Goal: Transaction & Acquisition: Purchase product/service

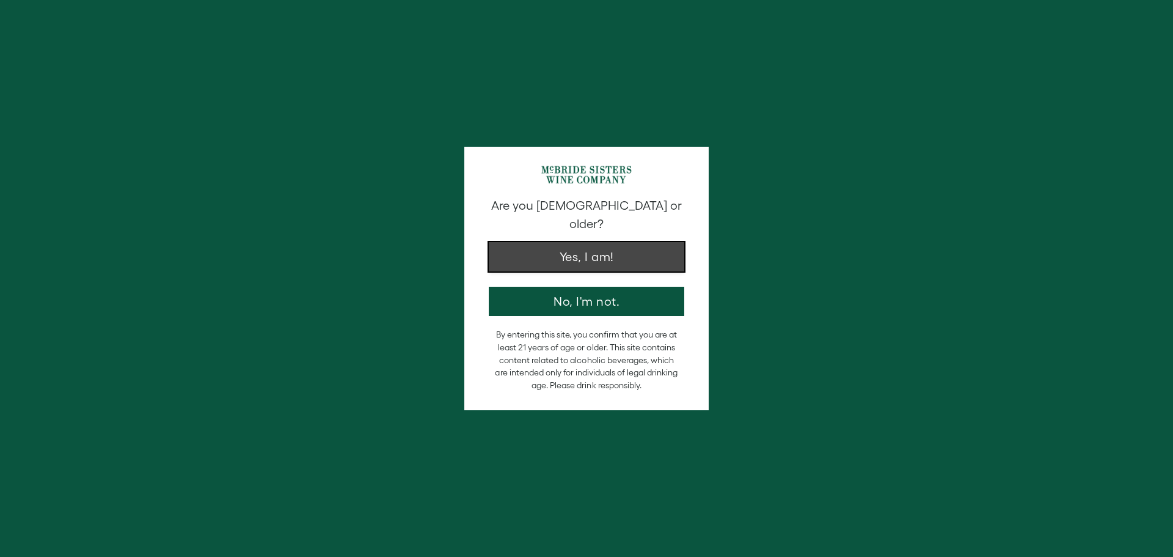
click at [589, 243] on button "Yes, I am!" at bounding box center [587, 256] width 196 height 29
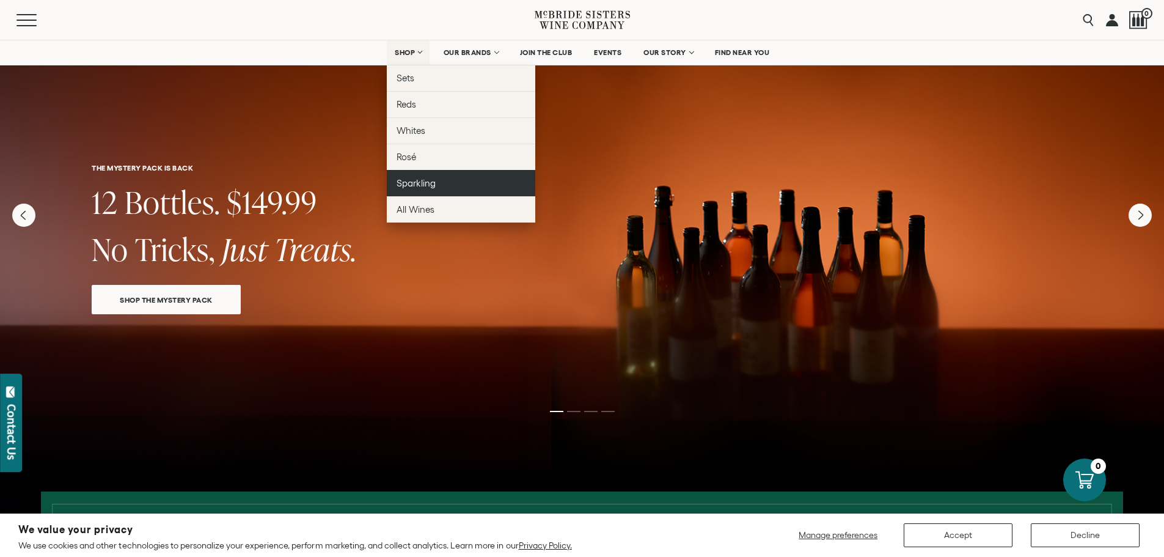
click at [406, 185] on span "Sparkling" at bounding box center [416, 183] width 39 height 10
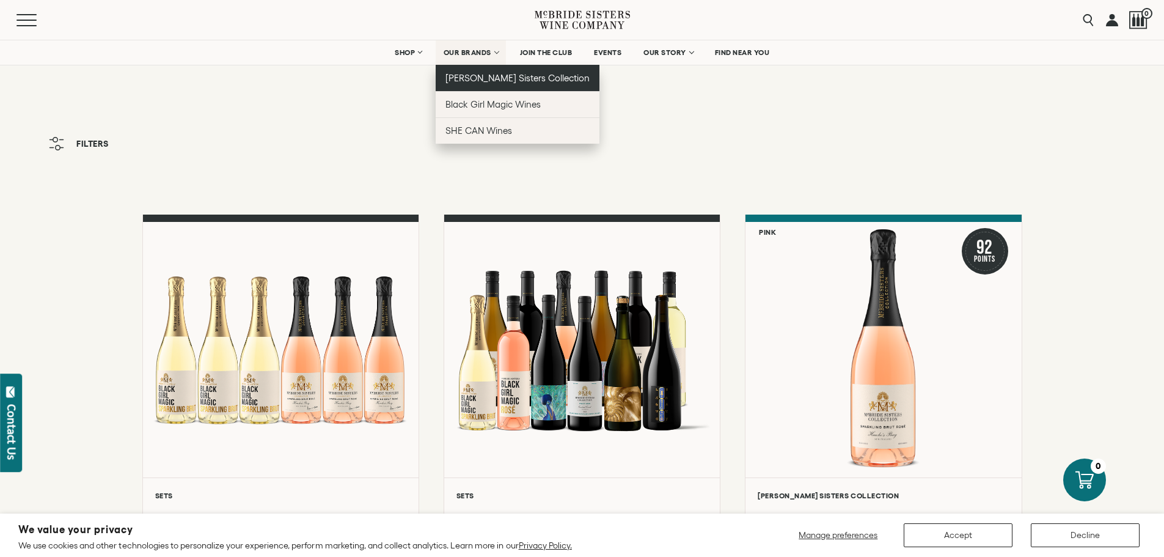
click at [465, 76] on span "[PERSON_NAME] Sisters Collection" at bounding box center [518, 78] width 145 height 10
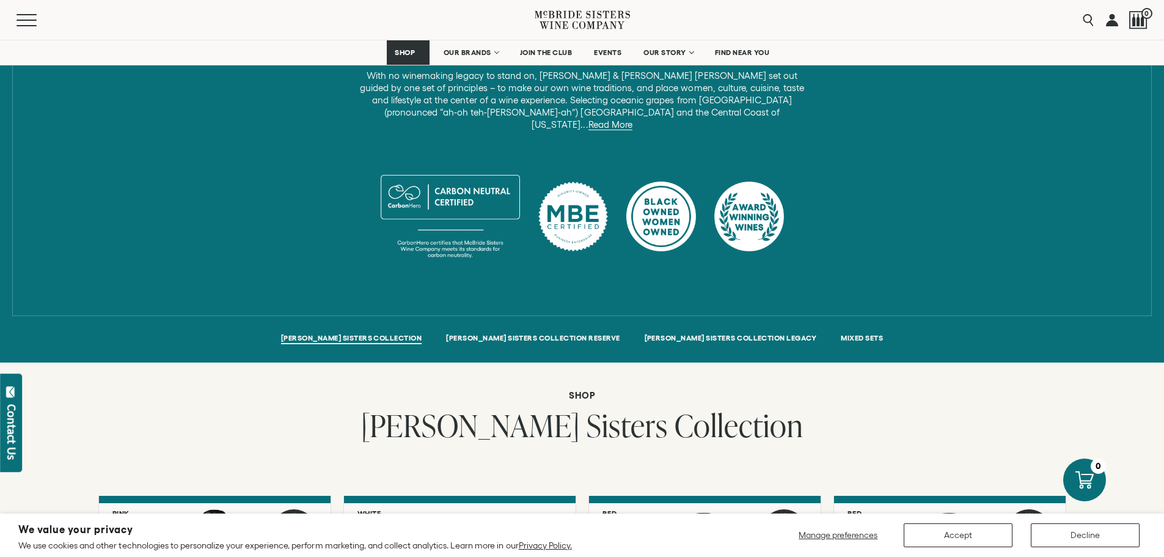
scroll to position [917, 0]
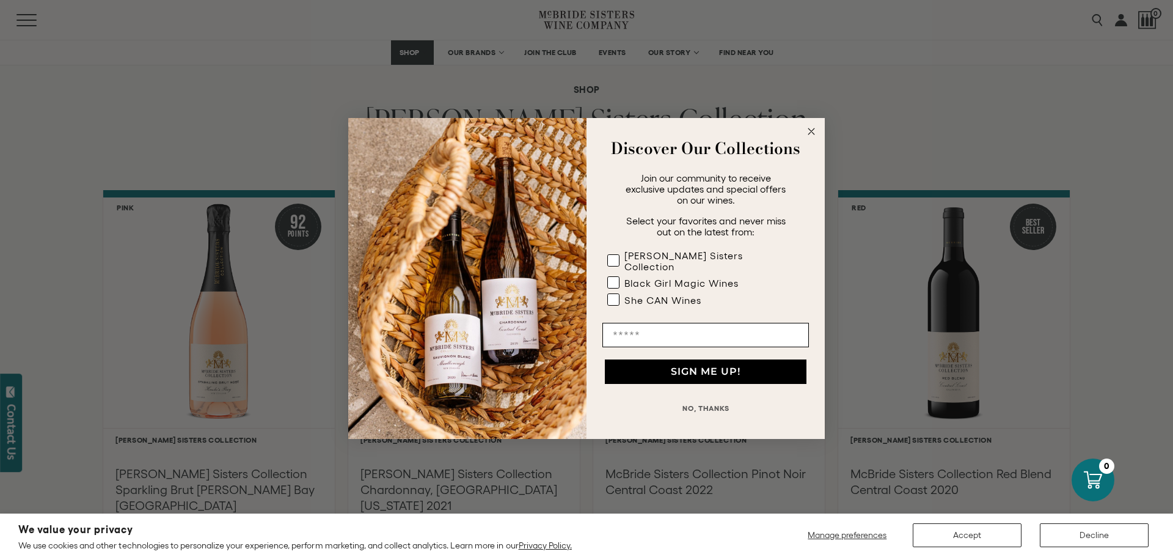
click at [810, 136] on circle "Close dialog" at bounding box center [812, 132] width 14 height 14
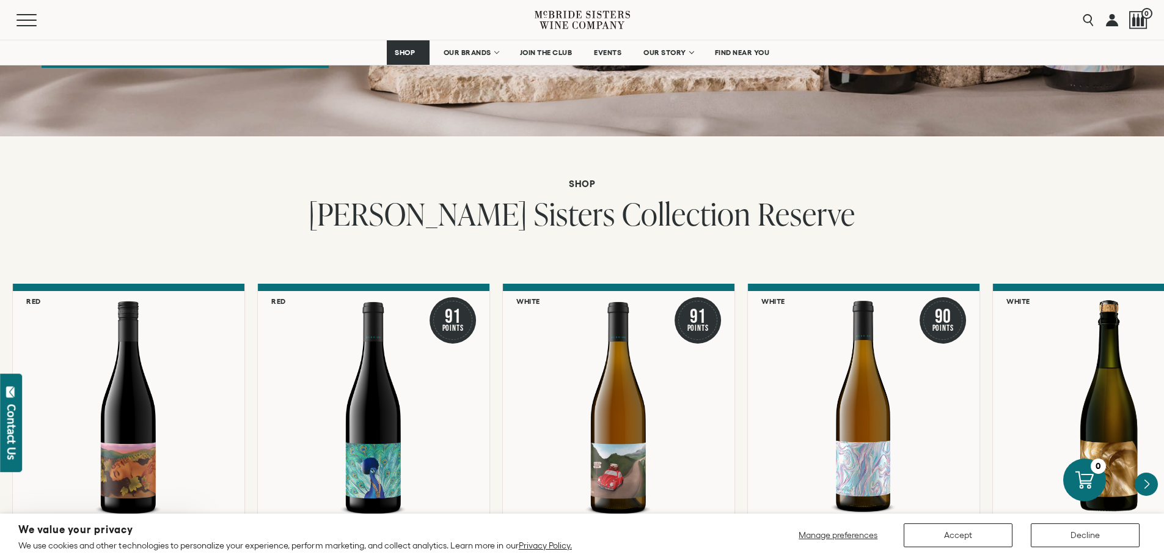
scroll to position [2139, 0]
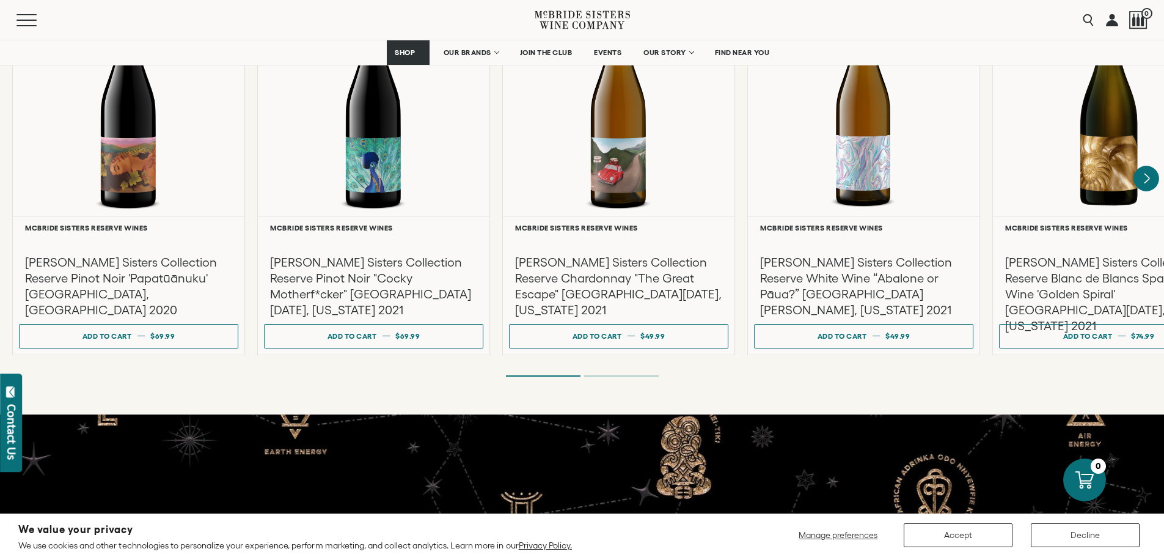
click at [1149, 173] on icon "Next" at bounding box center [1147, 178] width 5 height 10
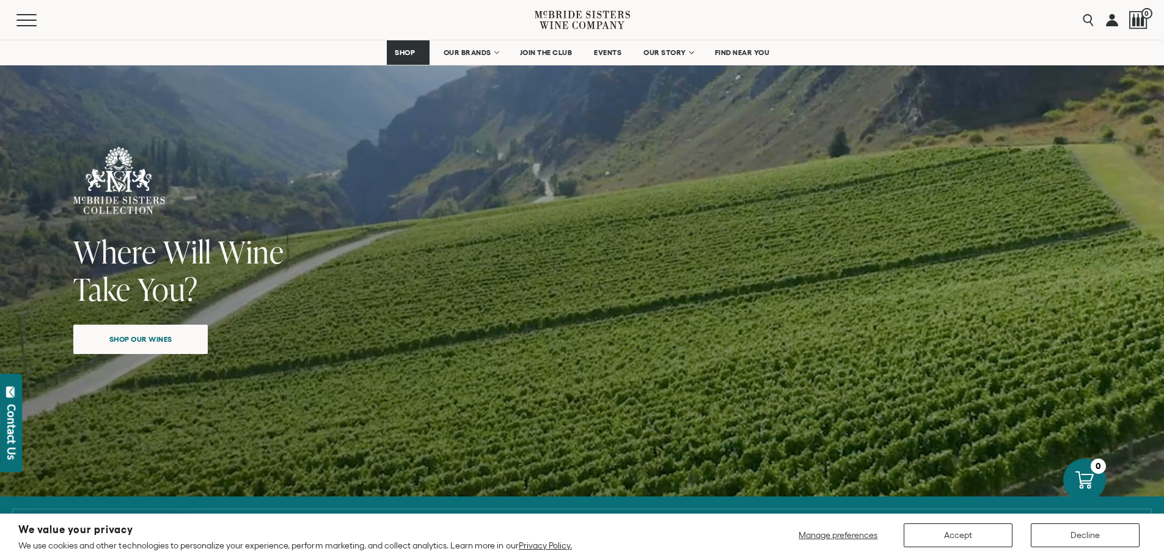
scroll to position [0, 0]
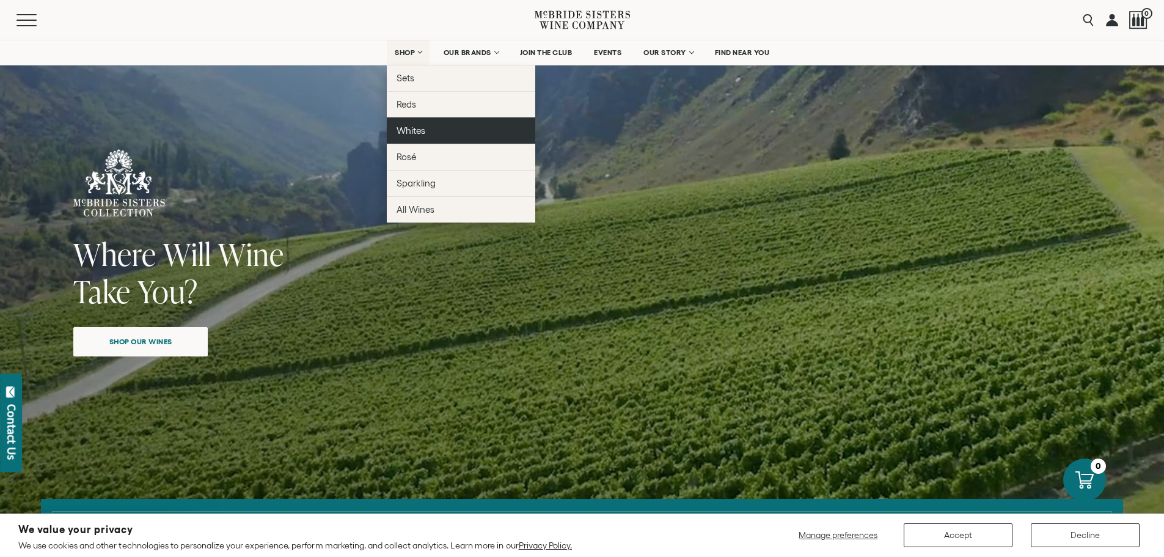
click at [409, 133] on span "Whites" at bounding box center [411, 130] width 29 height 10
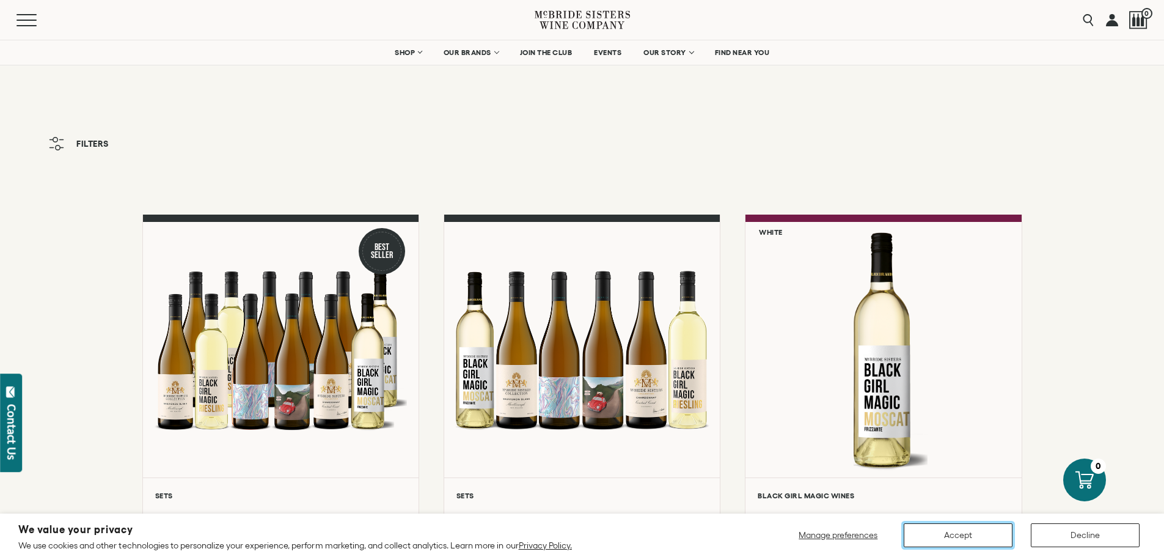
click at [948, 538] on button "Accept" at bounding box center [958, 535] width 109 height 24
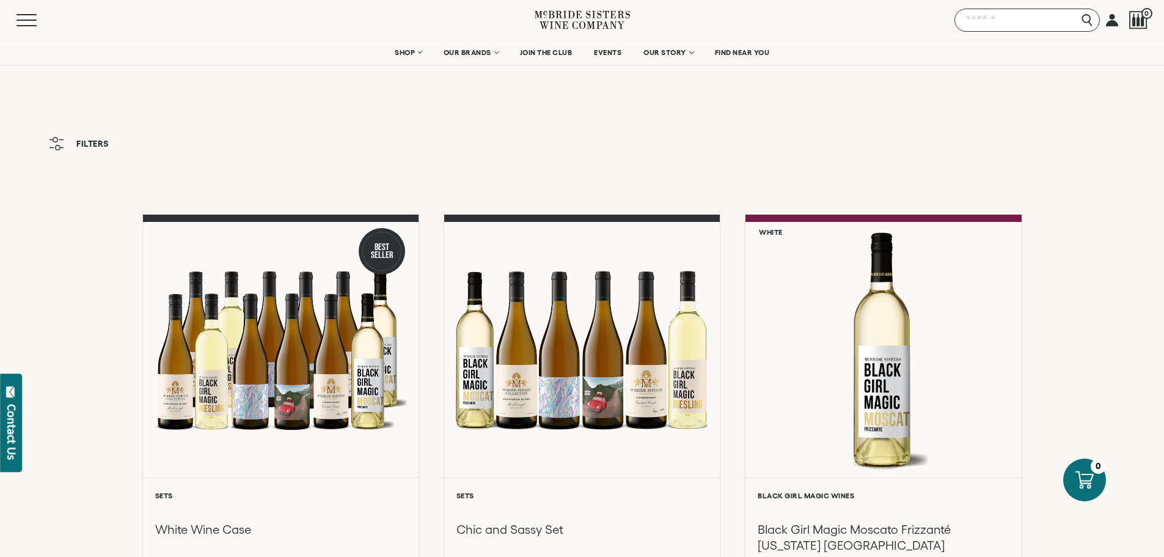
click at [1091, 21] on input "Search" at bounding box center [1027, 20] width 145 height 23
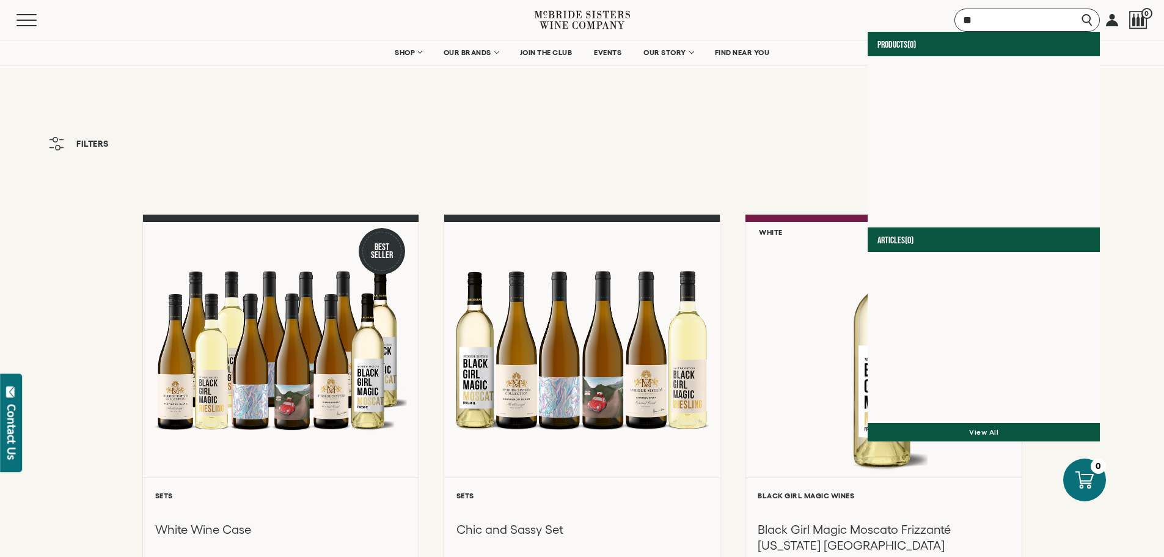
type input "*"
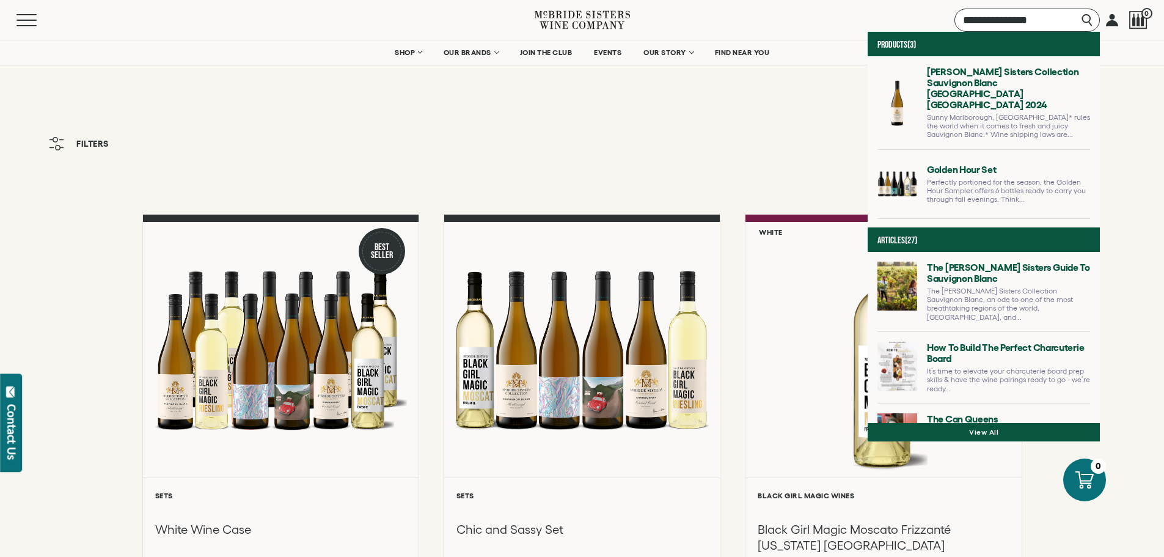
type input "**********"
click at [933, 268] on link at bounding box center [984, 297] width 213 height 70
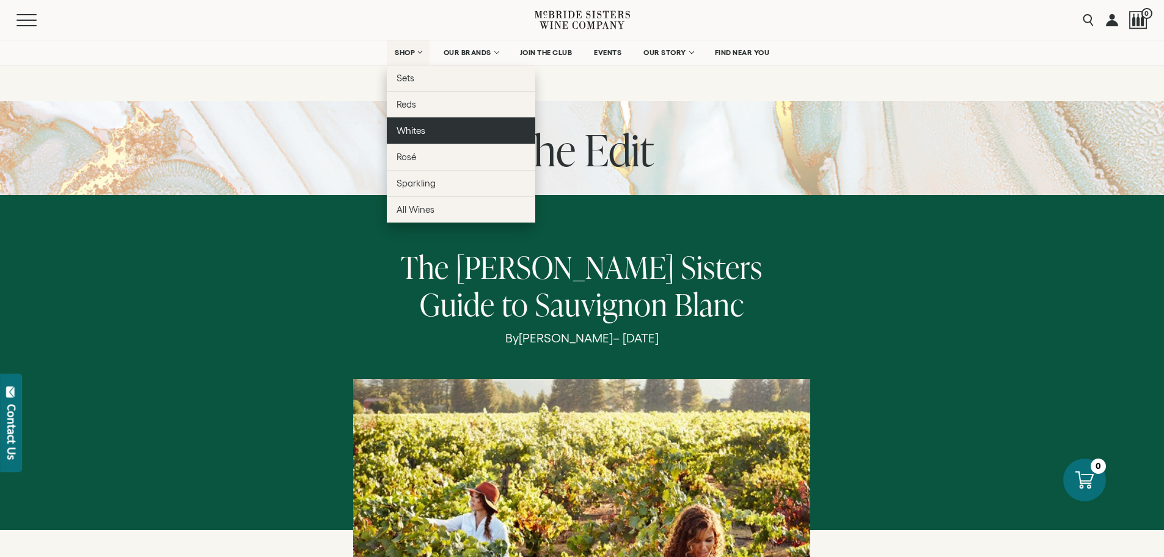
click at [407, 132] on span "Whites" at bounding box center [411, 130] width 29 height 10
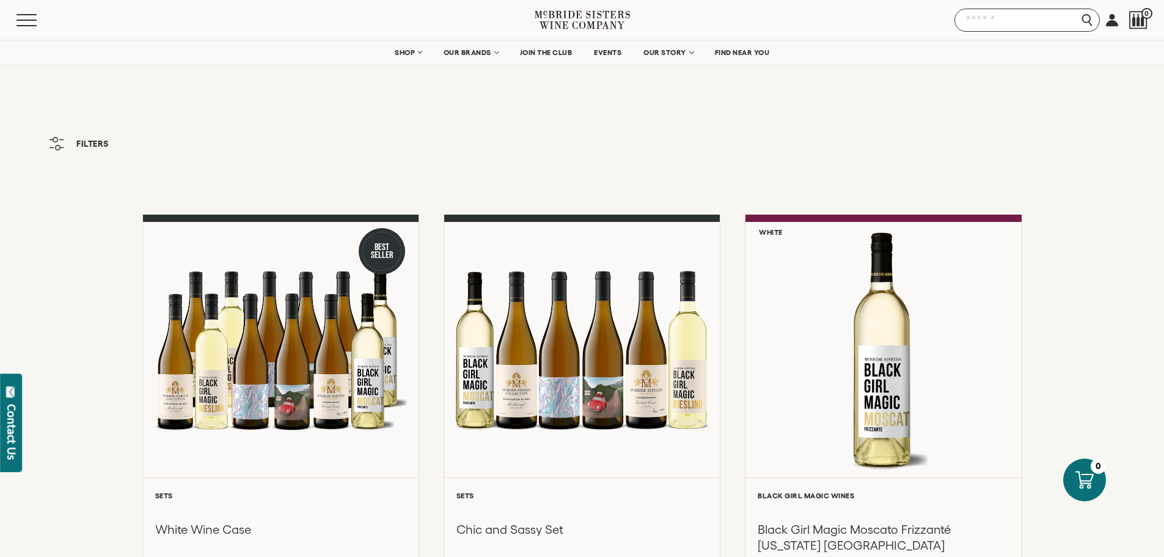
click at [1085, 19] on input "Search" at bounding box center [1027, 20] width 145 height 23
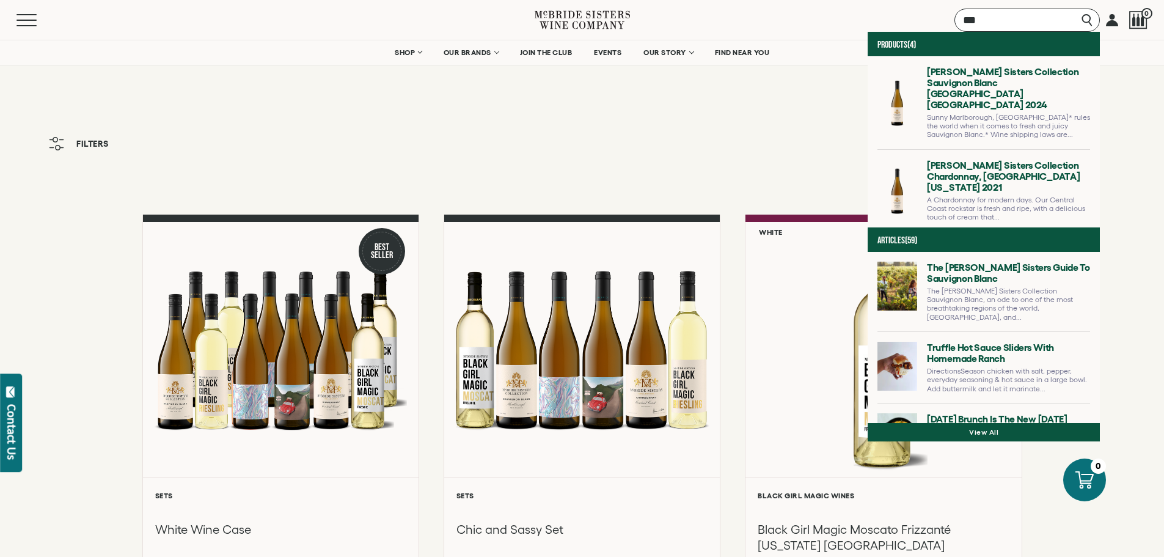
type input "***"
click at [950, 83] on link at bounding box center [984, 107] width 213 height 83
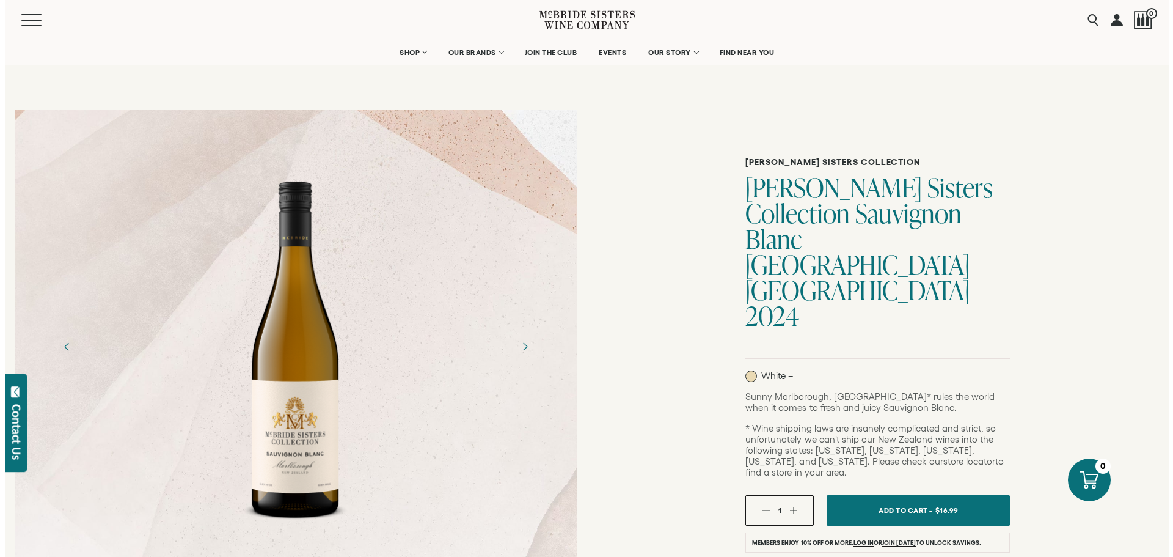
scroll to position [306, 0]
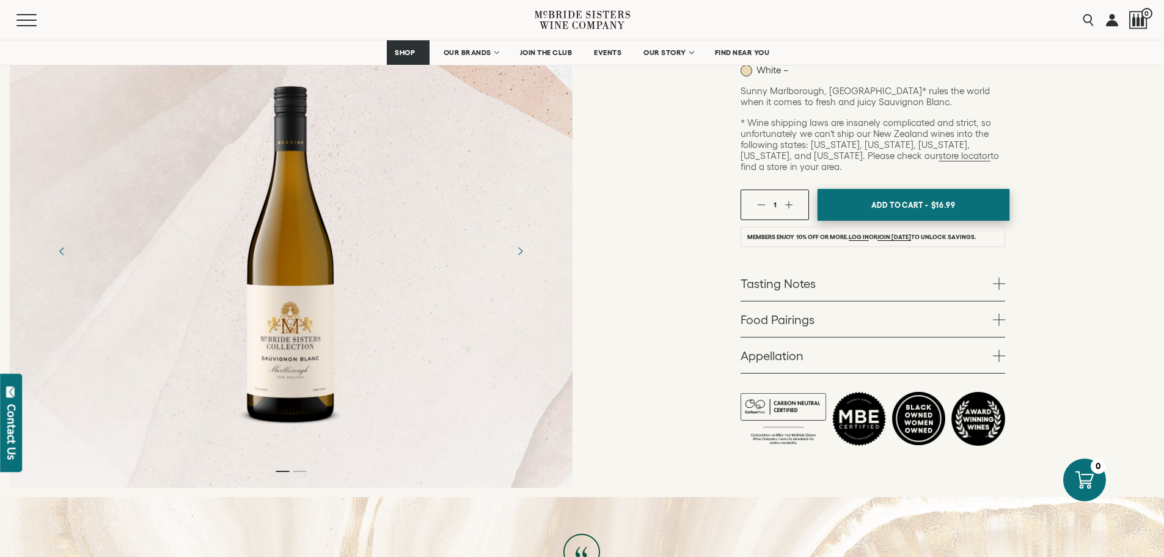
click at [897, 196] on span "Add To Cart -" at bounding box center [900, 205] width 56 height 18
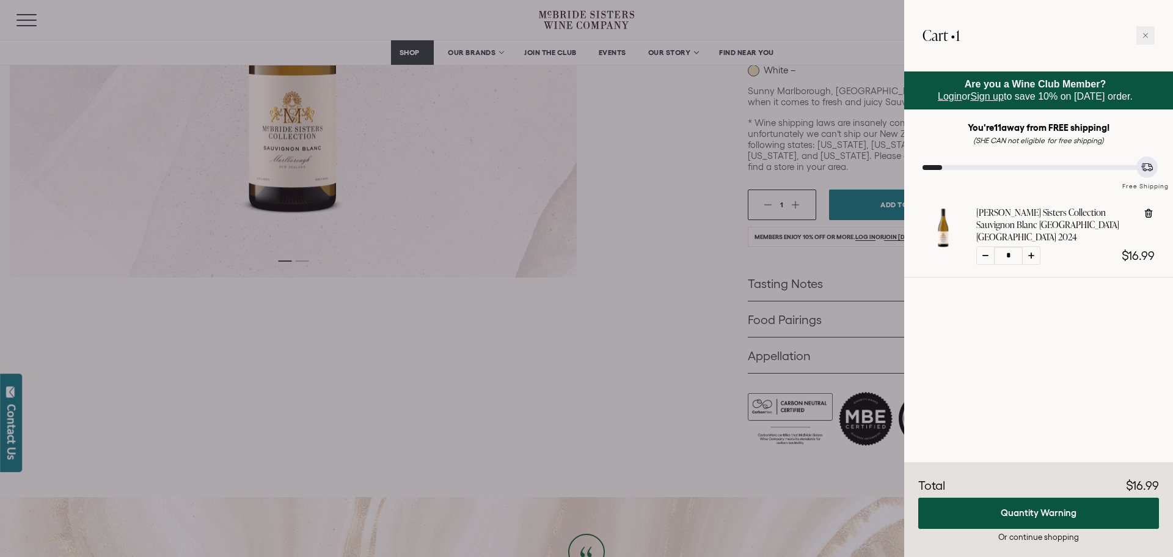
click at [1035, 246] on div at bounding box center [1031, 255] width 18 height 18
type input "*"
click at [1033, 252] on icon at bounding box center [1032, 255] width 6 height 6
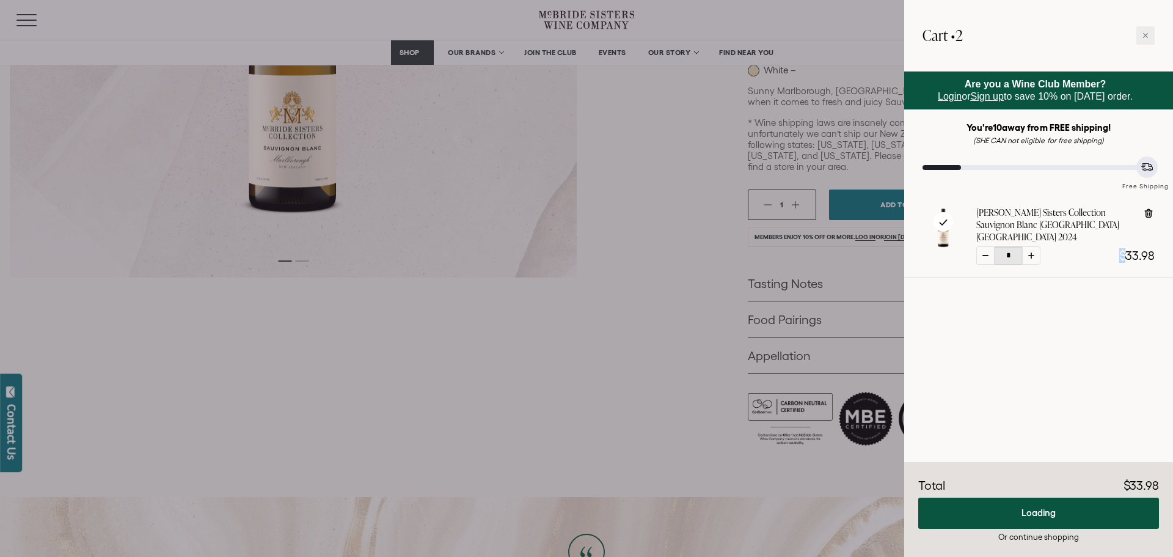
type input "*"
click at [1033, 252] on icon at bounding box center [1032, 255] width 6 height 6
type input "*"
click at [1033, 252] on icon at bounding box center [1032, 255] width 6 height 6
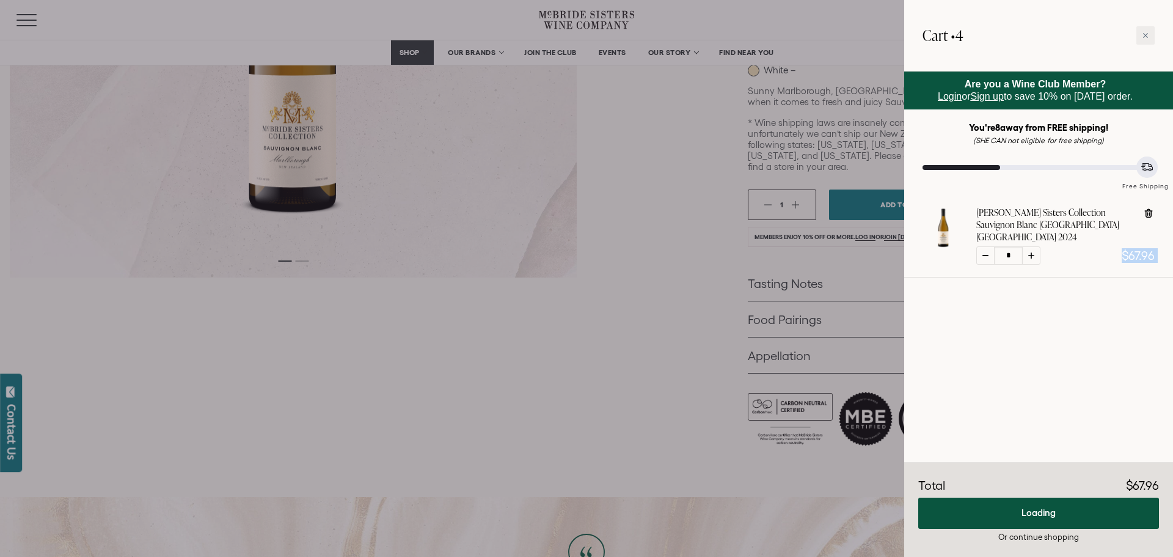
type input "*"
click at [1033, 252] on icon at bounding box center [1032, 255] width 6 height 6
type input "*"
click at [1033, 252] on icon at bounding box center [1032, 255] width 6 height 6
type input "*"
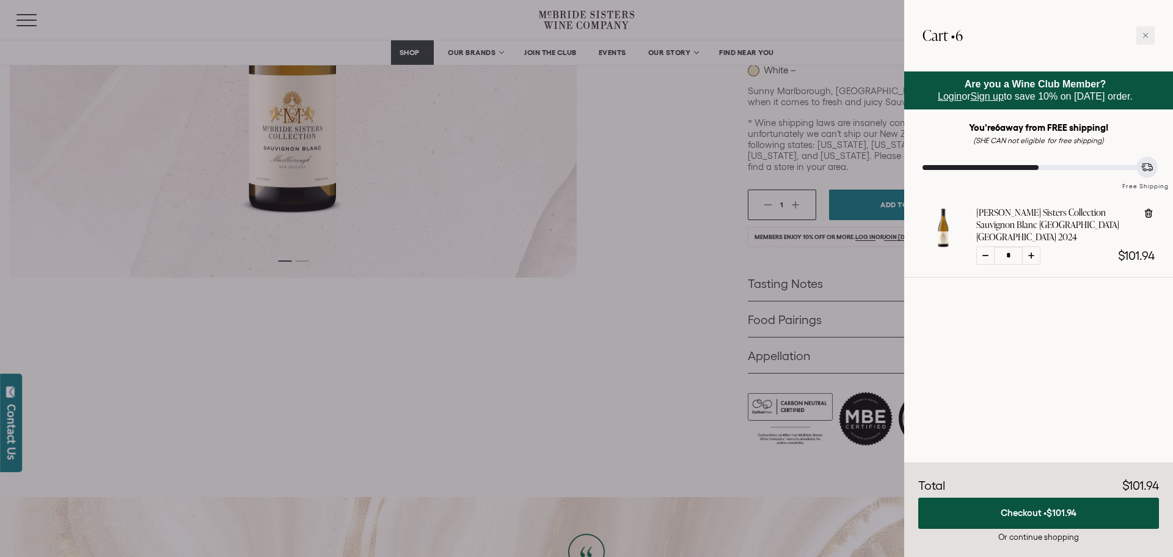
click at [1030, 252] on icon at bounding box center [1032, 255] width 6 height 6
type input "*"
click at [1030, 252] on icon at bounding box center [1032, 255] width 6 height 6
type input "*"
click at [1030, 252] on icon at bounding box center [1032, 255] width 6 height 6
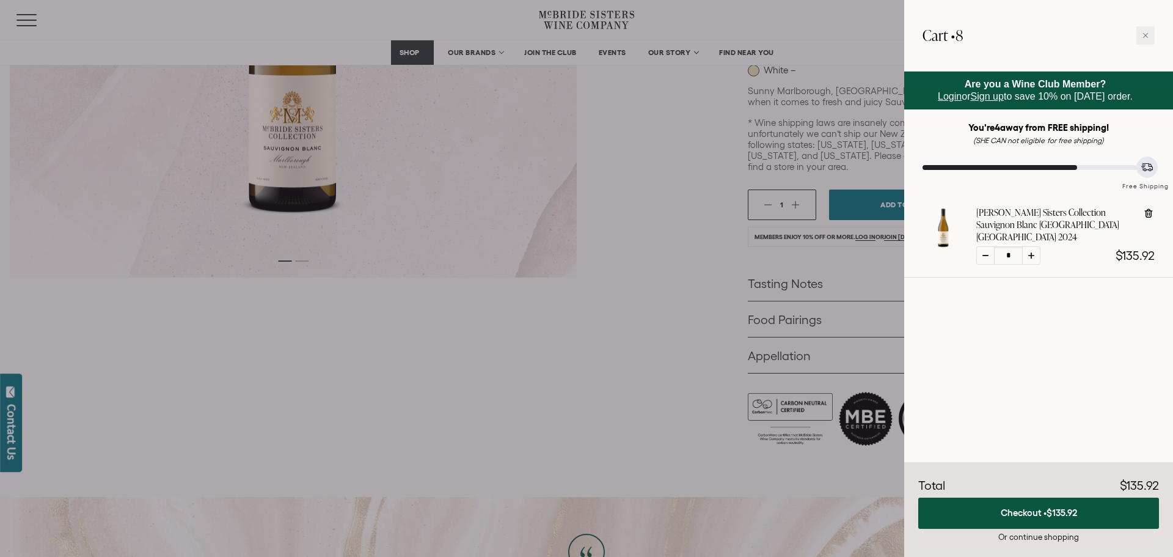
type input "*"
click at [1030, 252] on icon at bounding box center [1032, 255] width 6 height 6
type input "*"
click at [1030, 252] on icon at bounding box center [1032, 255] width 6 height 6
type input "**"
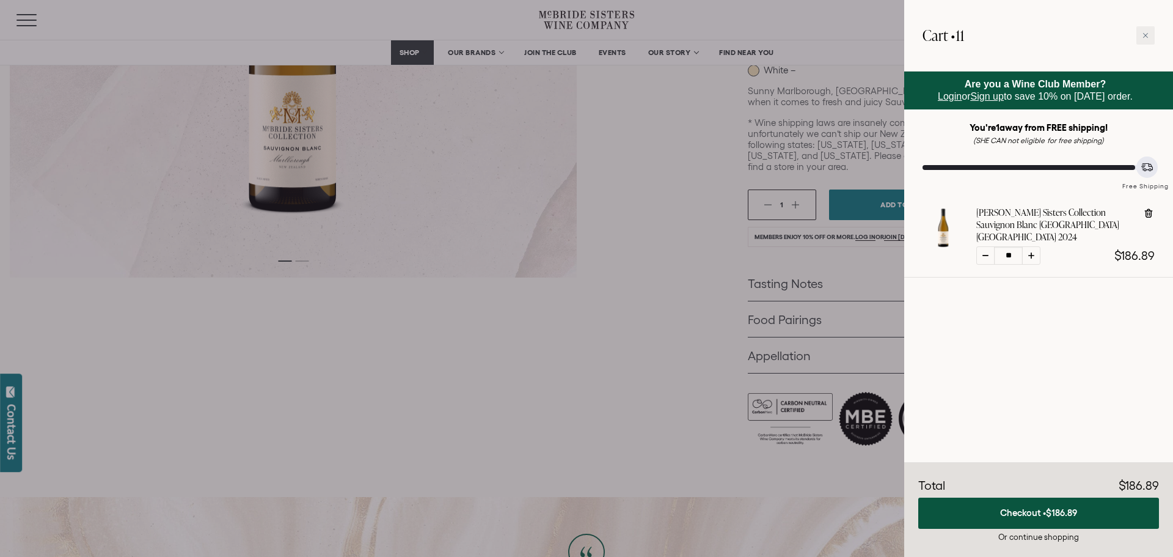
click at [1030, 252] on icon at bounding box center [1032, 255] width 6 height 6
type input "**"
click at [1142, 32] on div at bounding box center [1146, 35] width 18 height 18
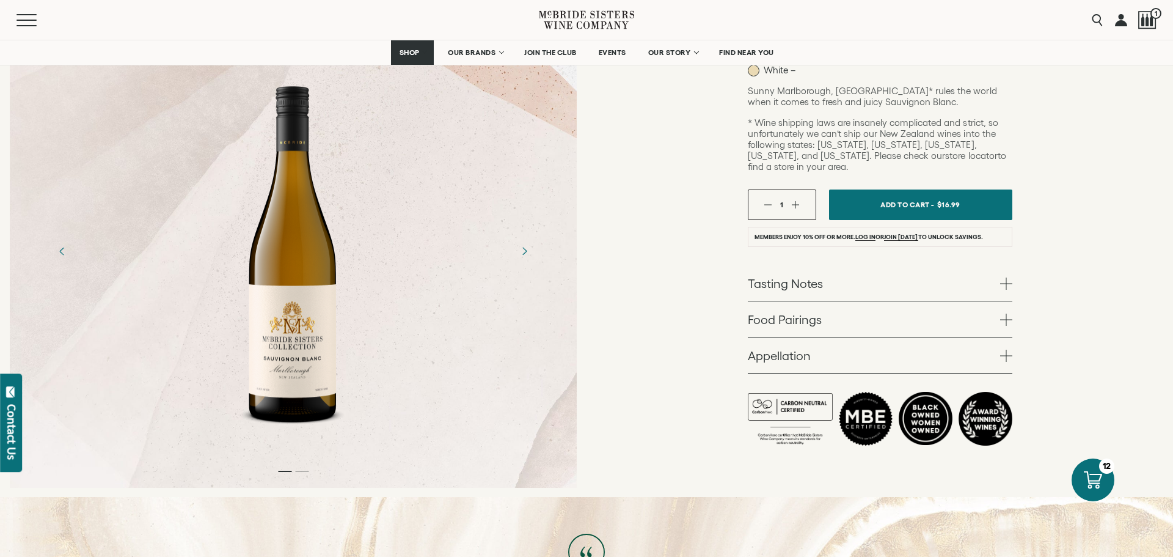
click at [945, 150] on link "store locator" at bounding box center [971, 155] width 52 height 11
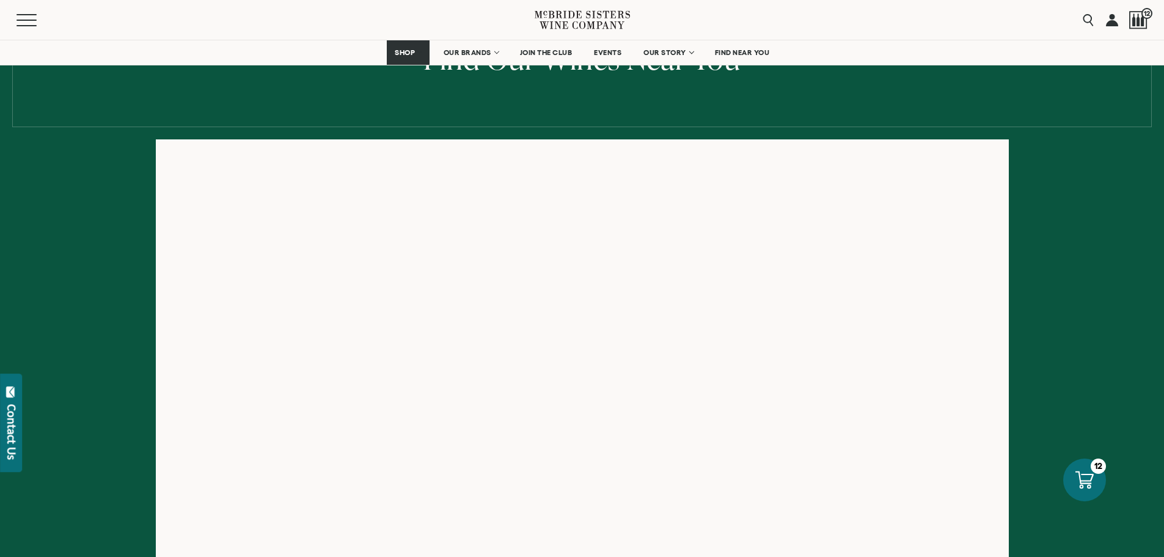
scroll to position [151, 0]
